Goal: Task Accomplishment & Management: Use online tool/utility

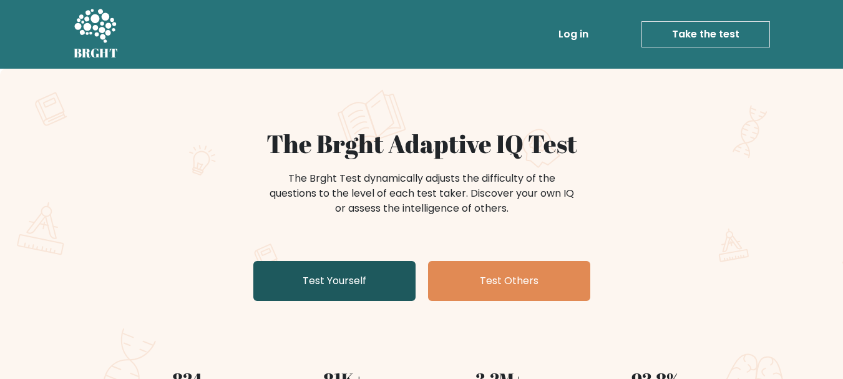
click at [360, 281] on link "Test Yourself" at bounding box center [334, 281] width 162 height 40
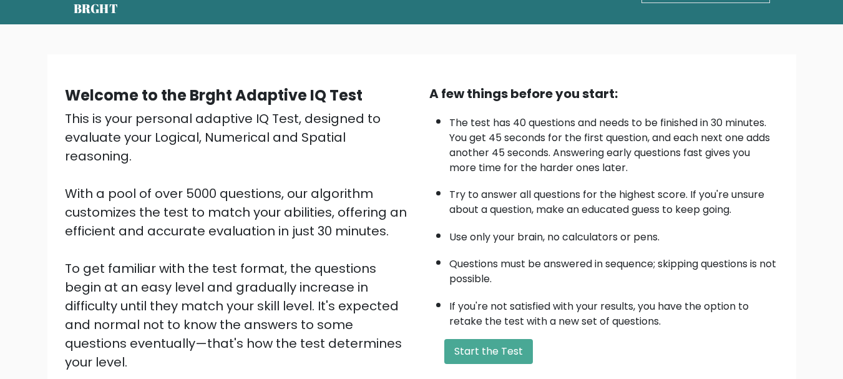
scroll to position [193, 0]
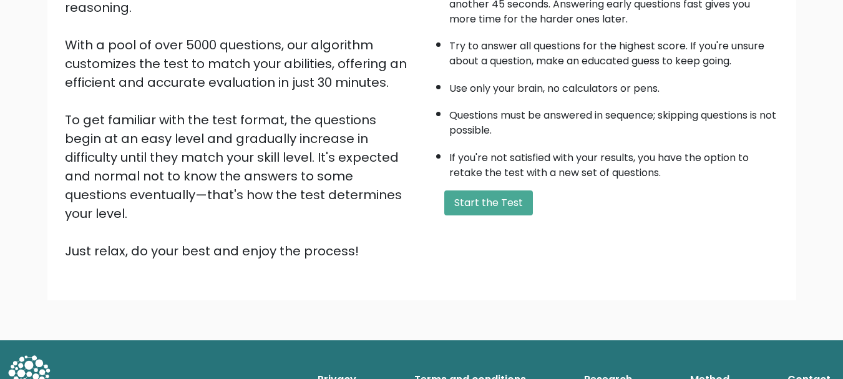
click at [471, 217] on div "A few things before you start: The test has 40 questions and needs to be finish…" at bounding box center [604, 98] width 365 height 325
click at [472, 205] on button "Start the Test" at bounding box center [489, 202] width 89 height 25
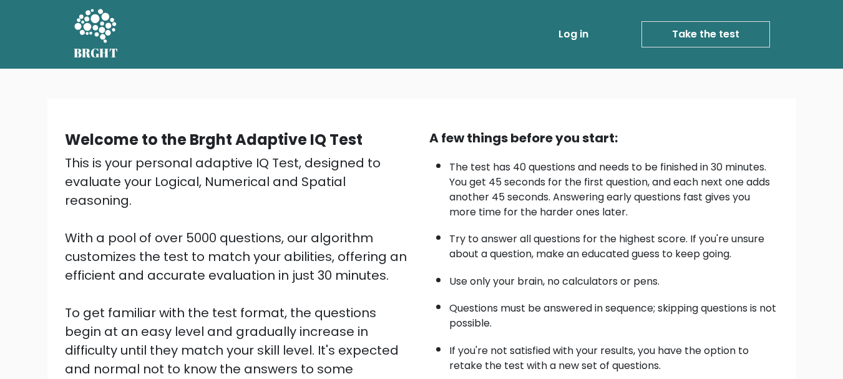
click at [588, 36] on link "Log in" at bounding box center [574, 34] width 40 height 25
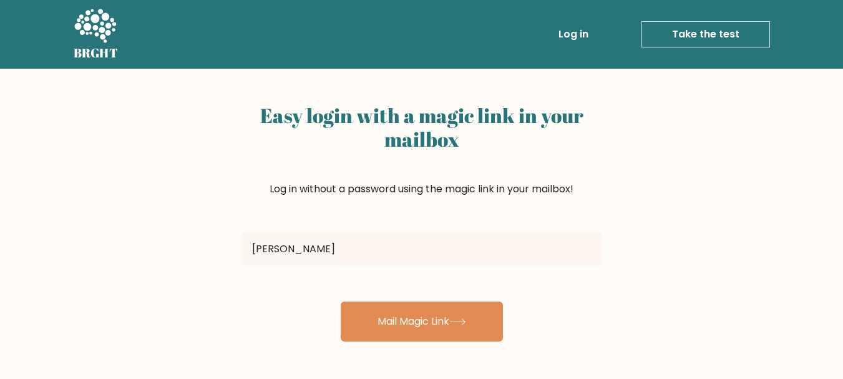
type input "[EMAIL_ADDRESS][DOMAIN_NAME]"
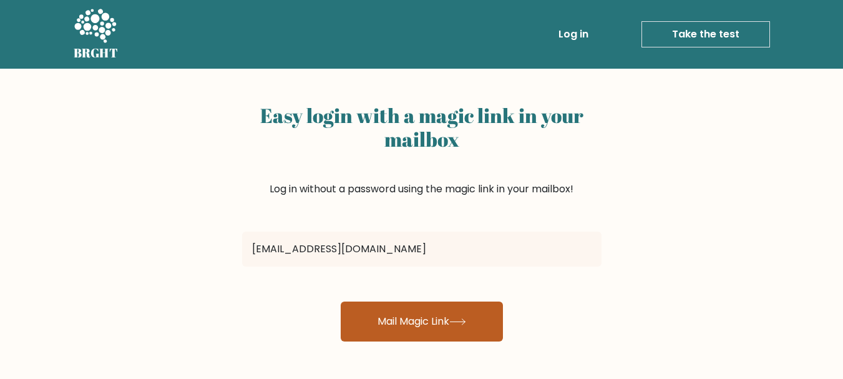
click at [402, 317] on button "Mail Magic Link" at bounding box center [422, 322] width 162 height 40
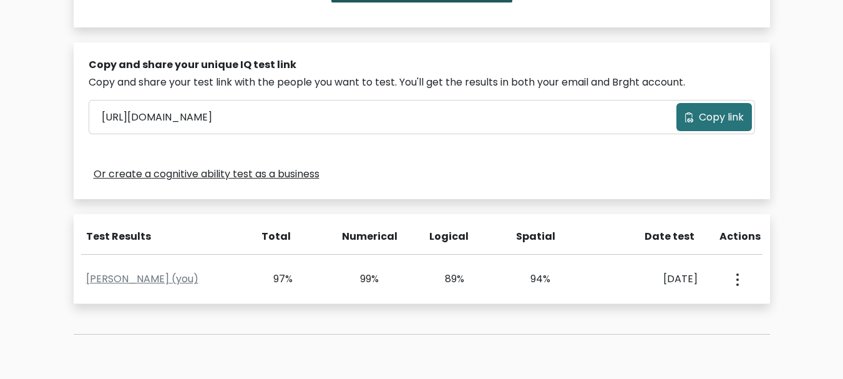
scroll to position [350, 0]
